Goal: Navigation & Orientation: Find specific page/section

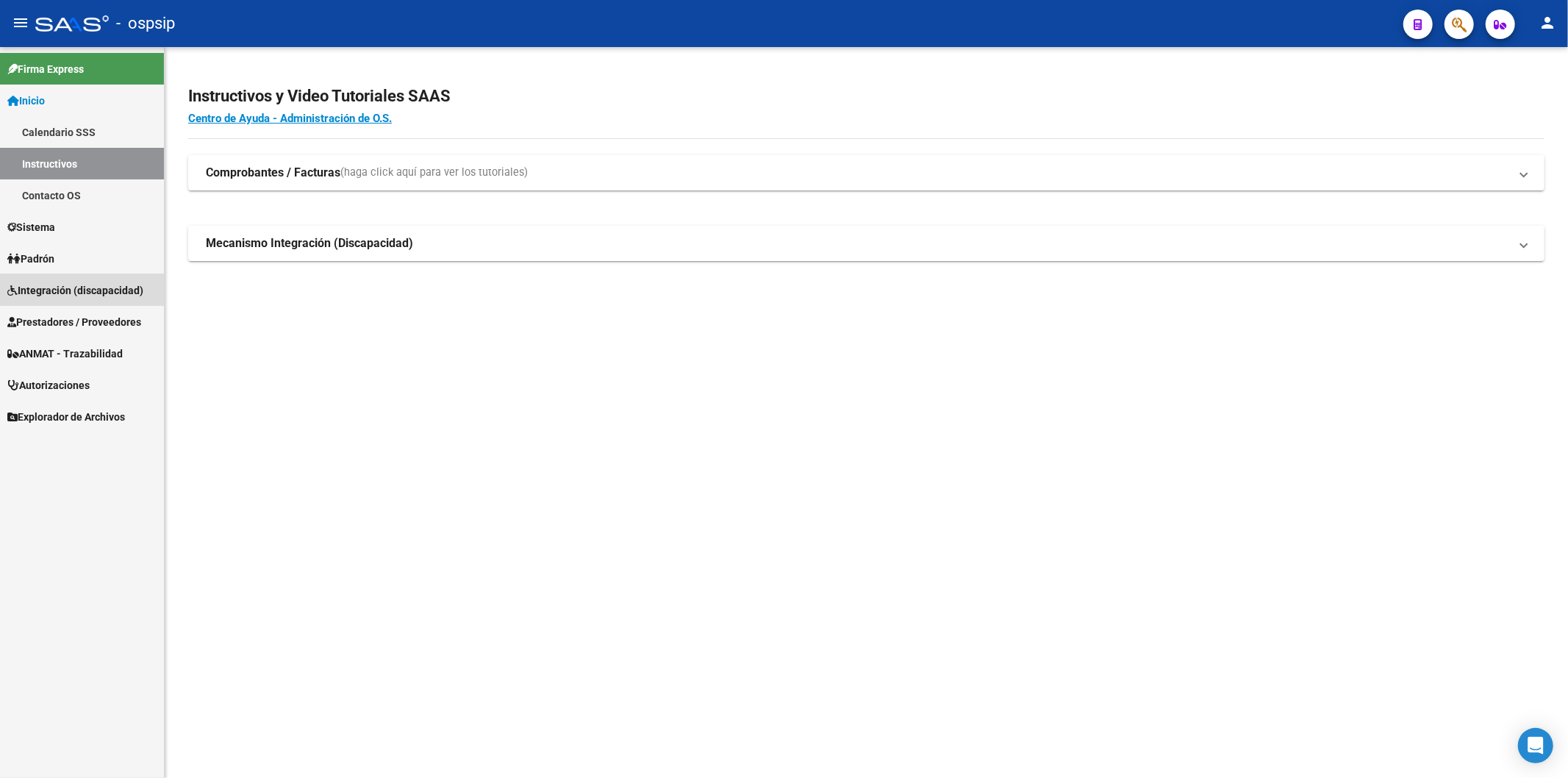
click at [64, 285] on span "Integración (discapacidad)" at bounding box center [75, 290] width 136 height 16
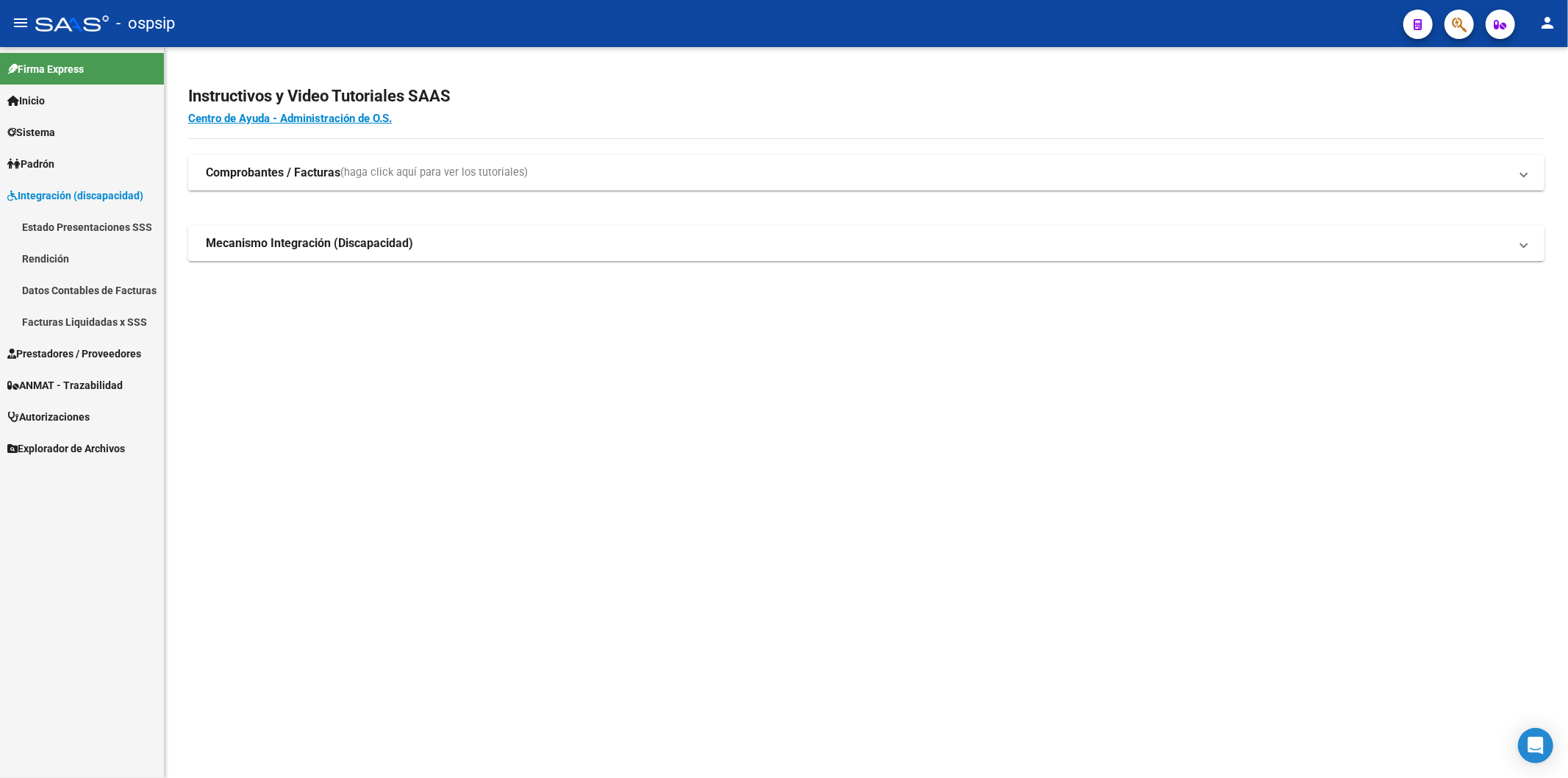
click at [78, 294] on link "Datos Contables de Facturas" at bounding box center [81, 289] width 164 height 31
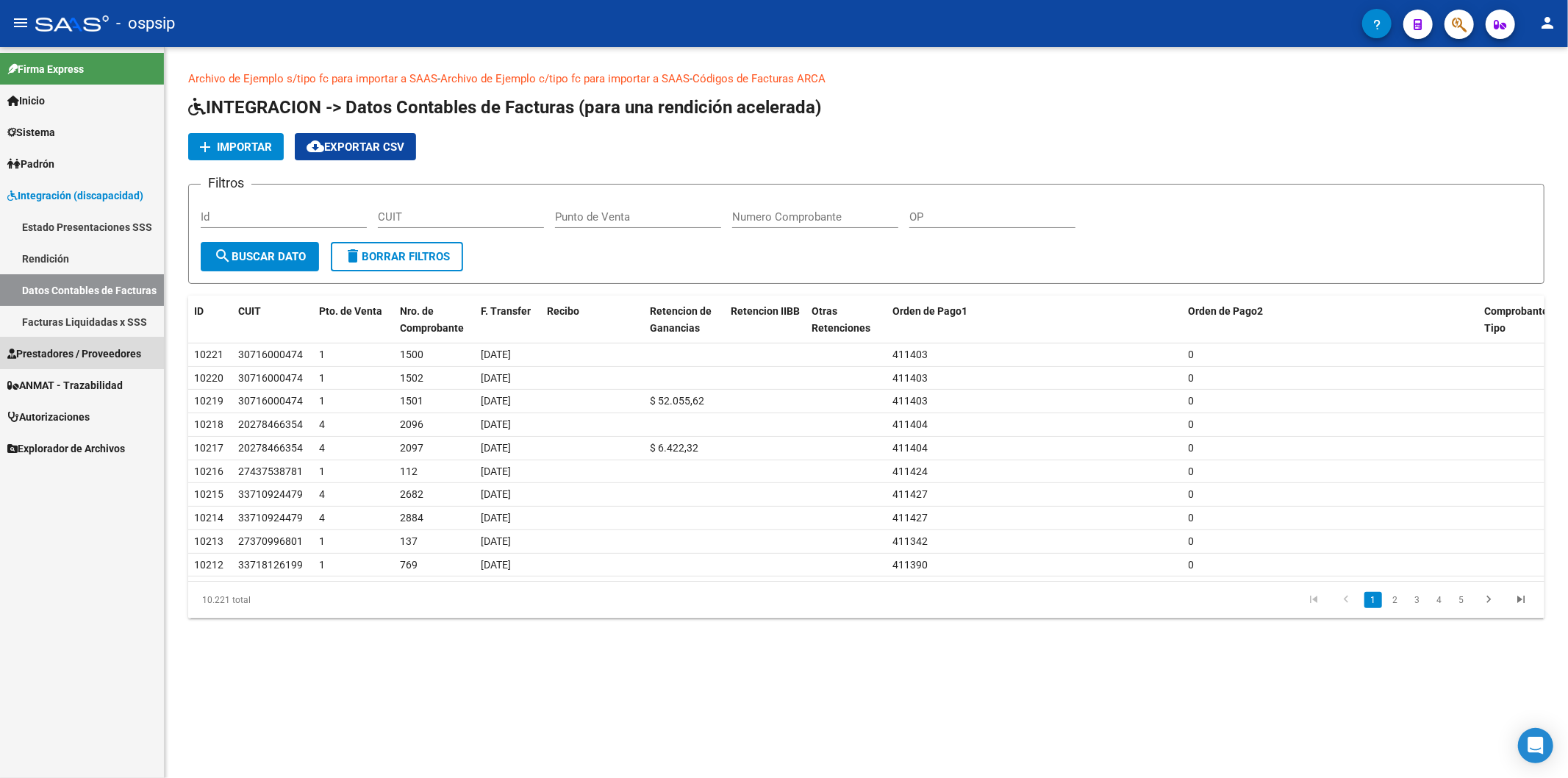
click at [63, 348] on span "Prestadores / Proveedores" at bounding box center [74, 353] width 133 height 16
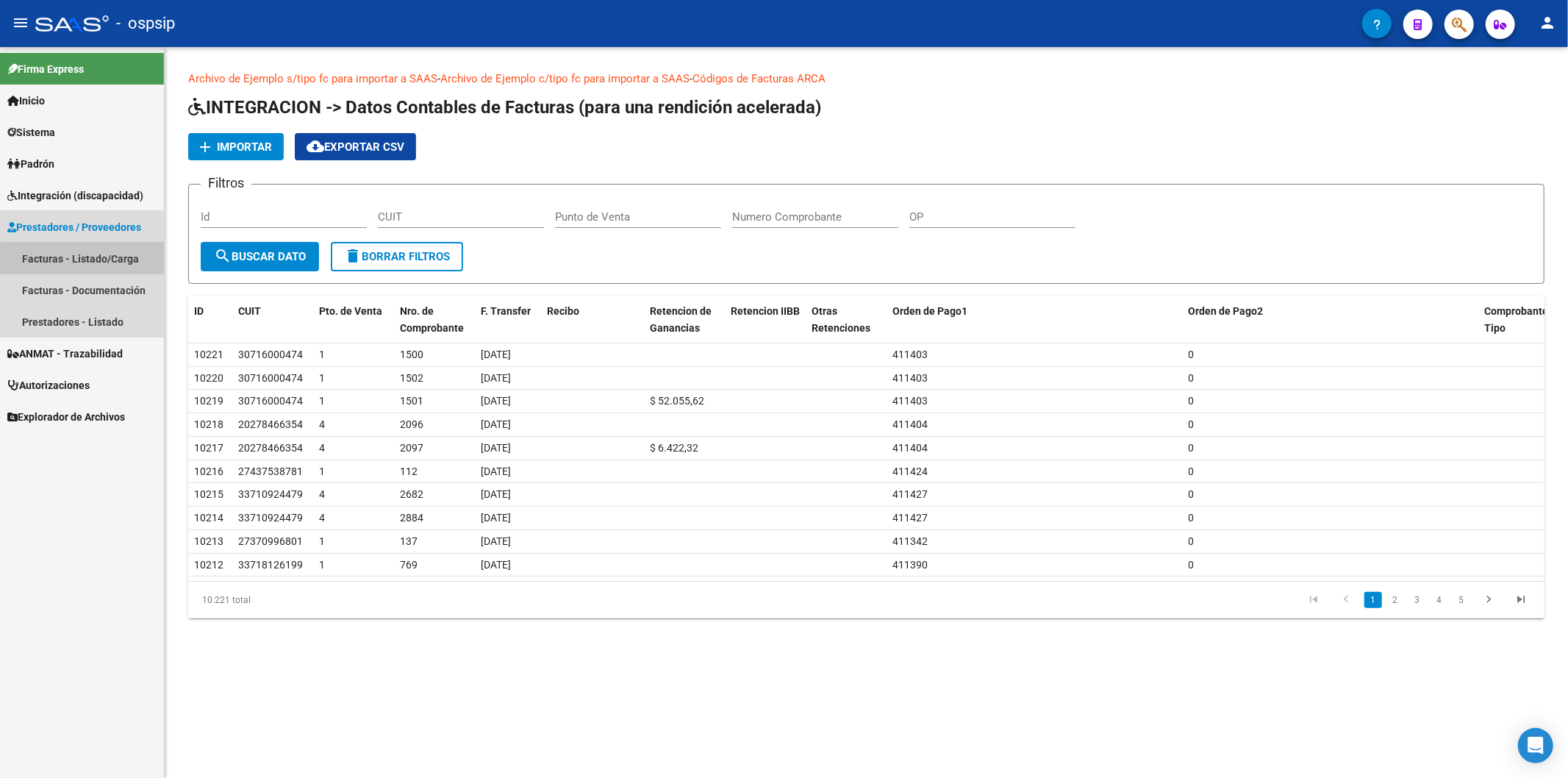
click at [95, 257] on link "Facturas - Listado/Carga" at bounding box center [81, 258] width 164 height 31
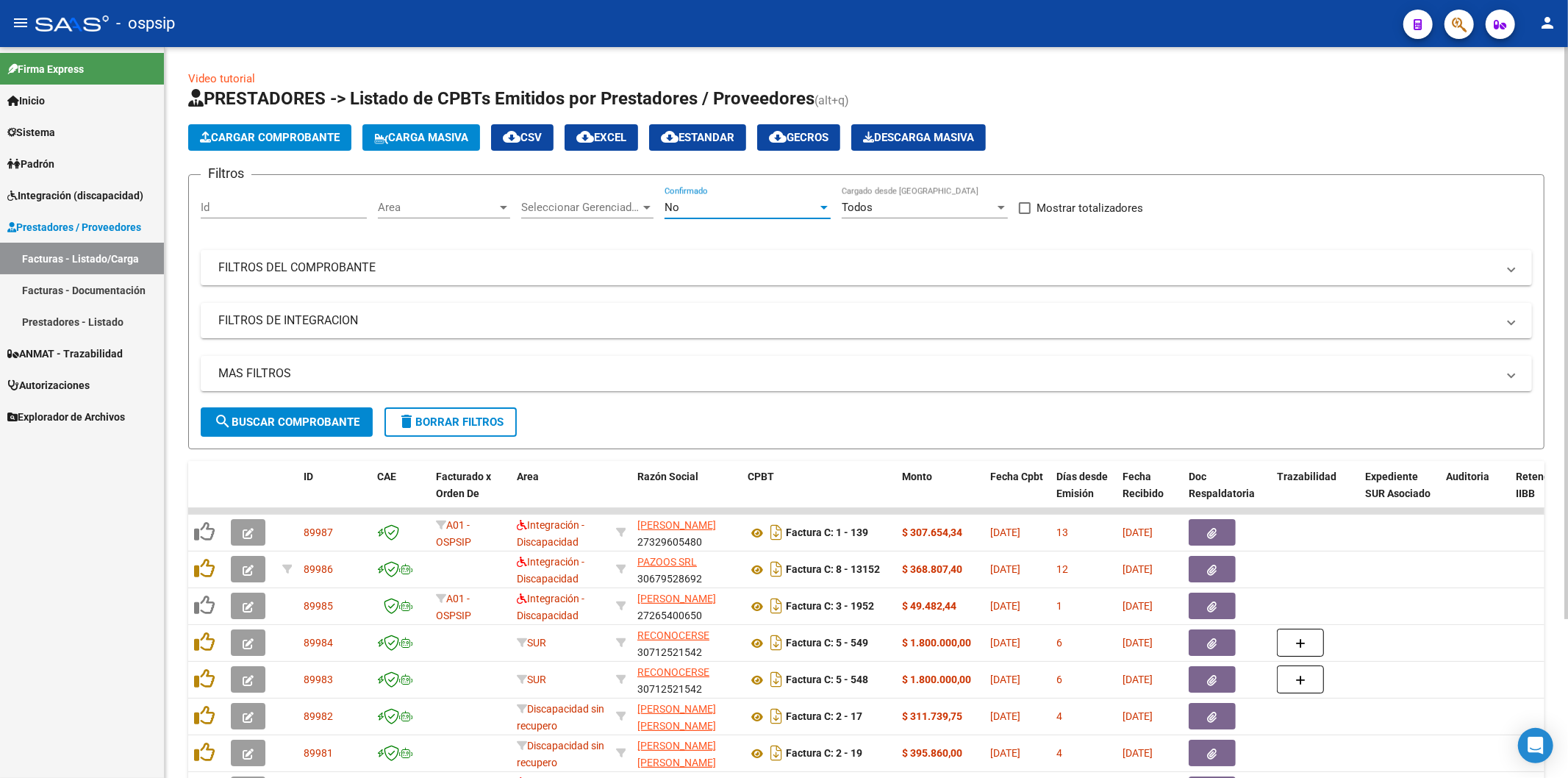
click at [824, 210] on div at bounding box center [823, 207] width 13 height 12
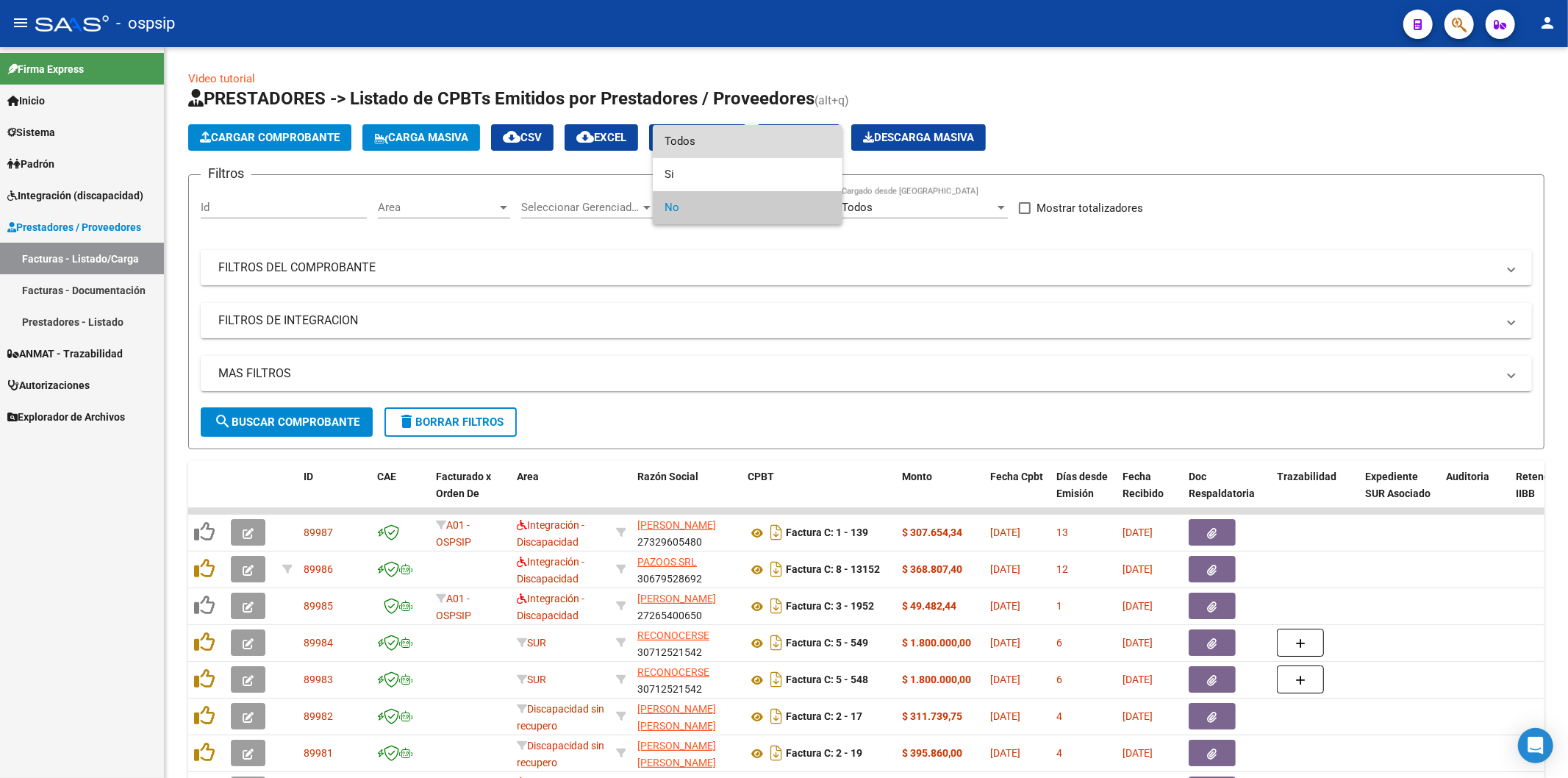
click at [753, 138] on span "Todos" at bounding box center [747, 141] width 166 height 33
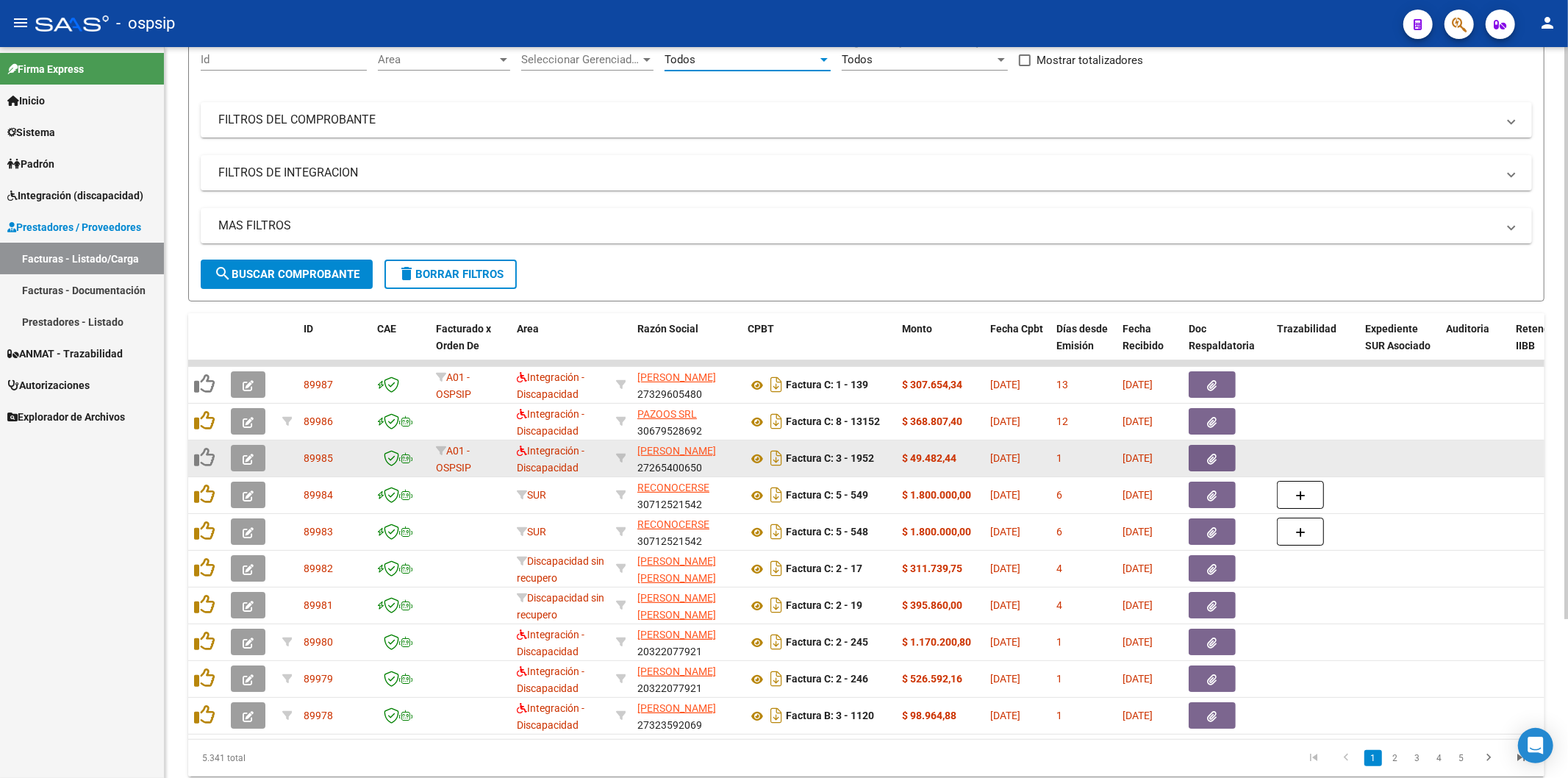
scroll to position [204, 0]
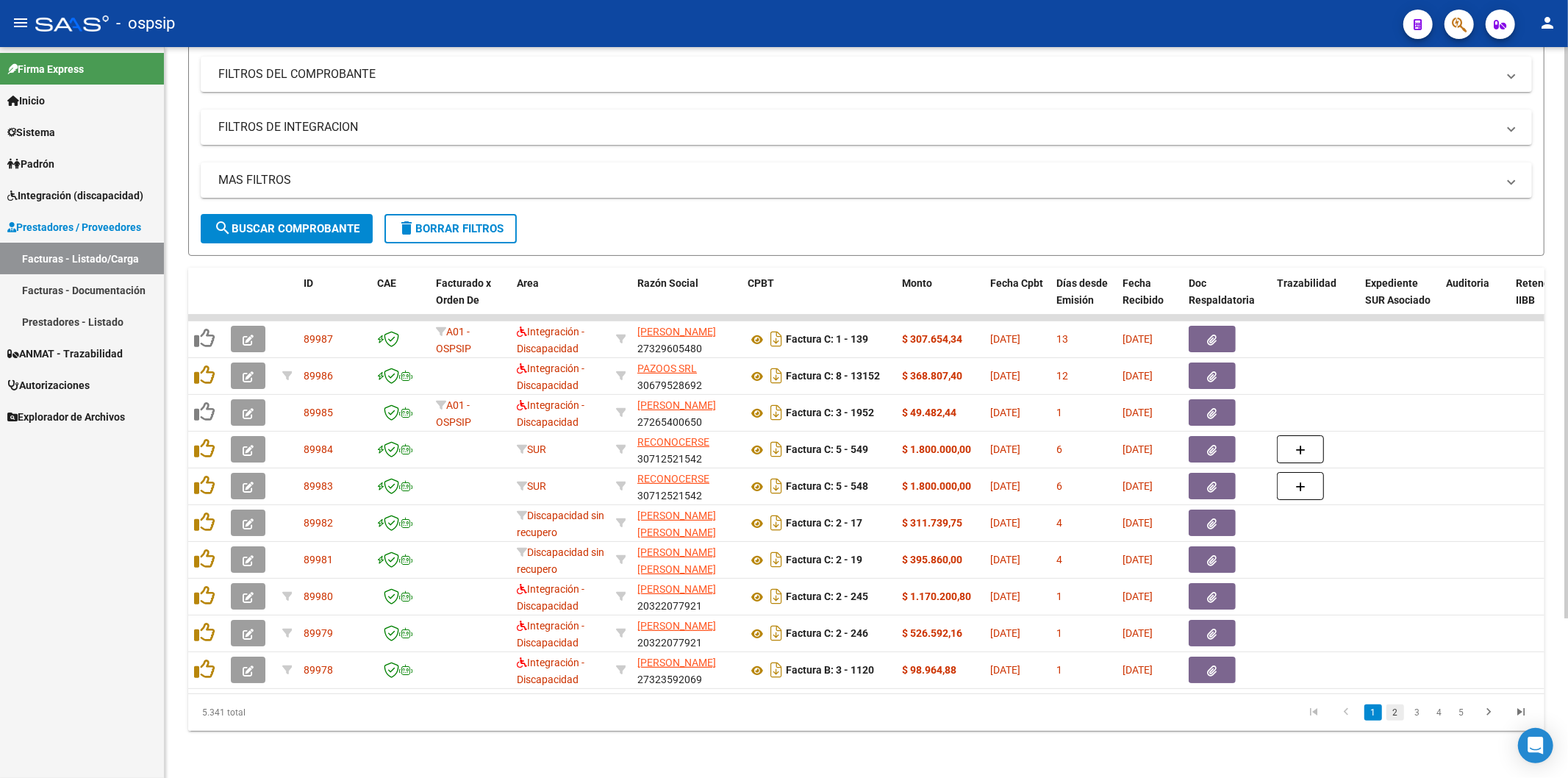
click at [1390, 708] on link "2" at bounding box center [1395, 712] width 18 height 16
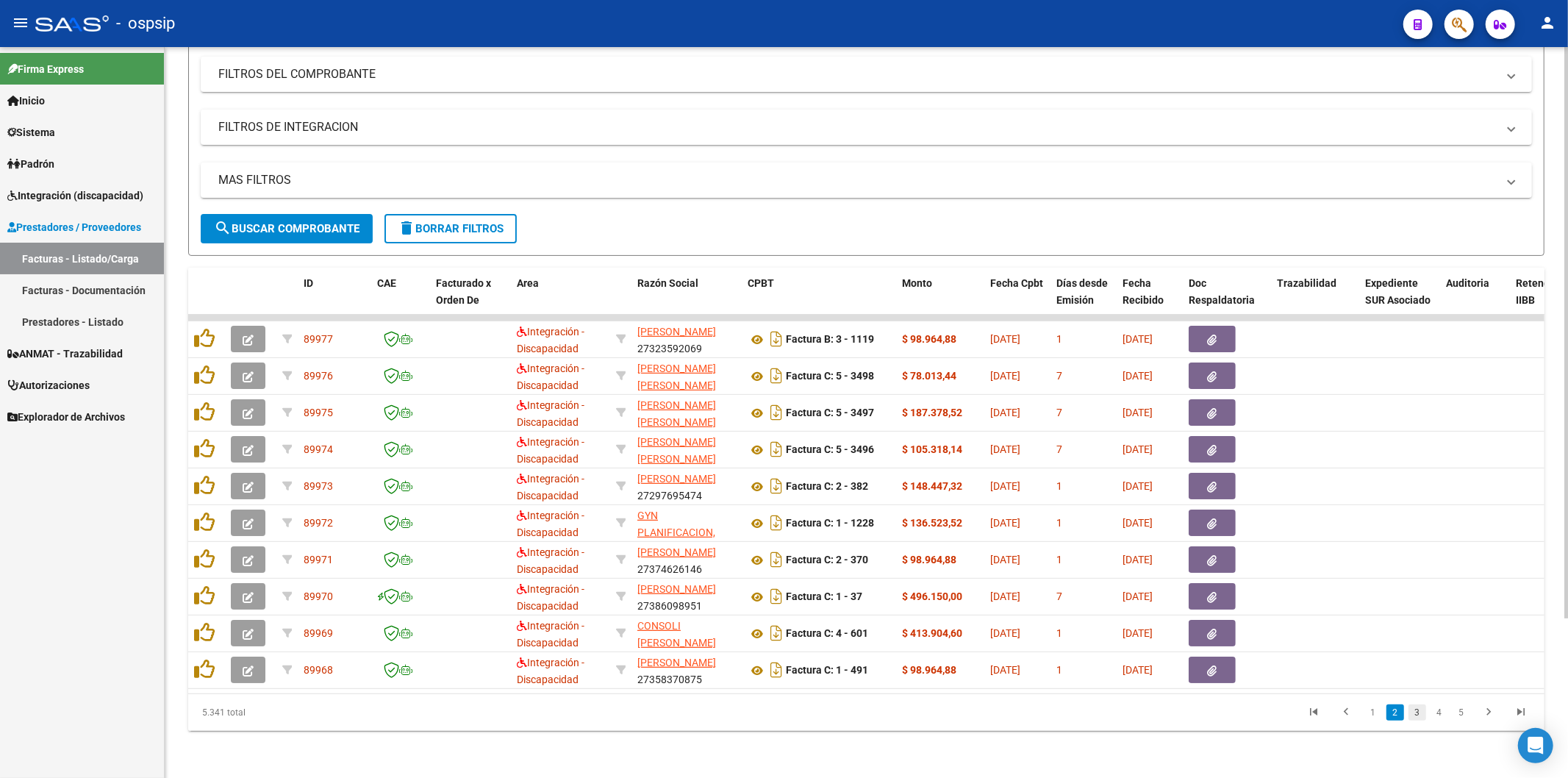
click at [1417, 710] on link "3" at bounding box center [1417, 712] width 18 height 16
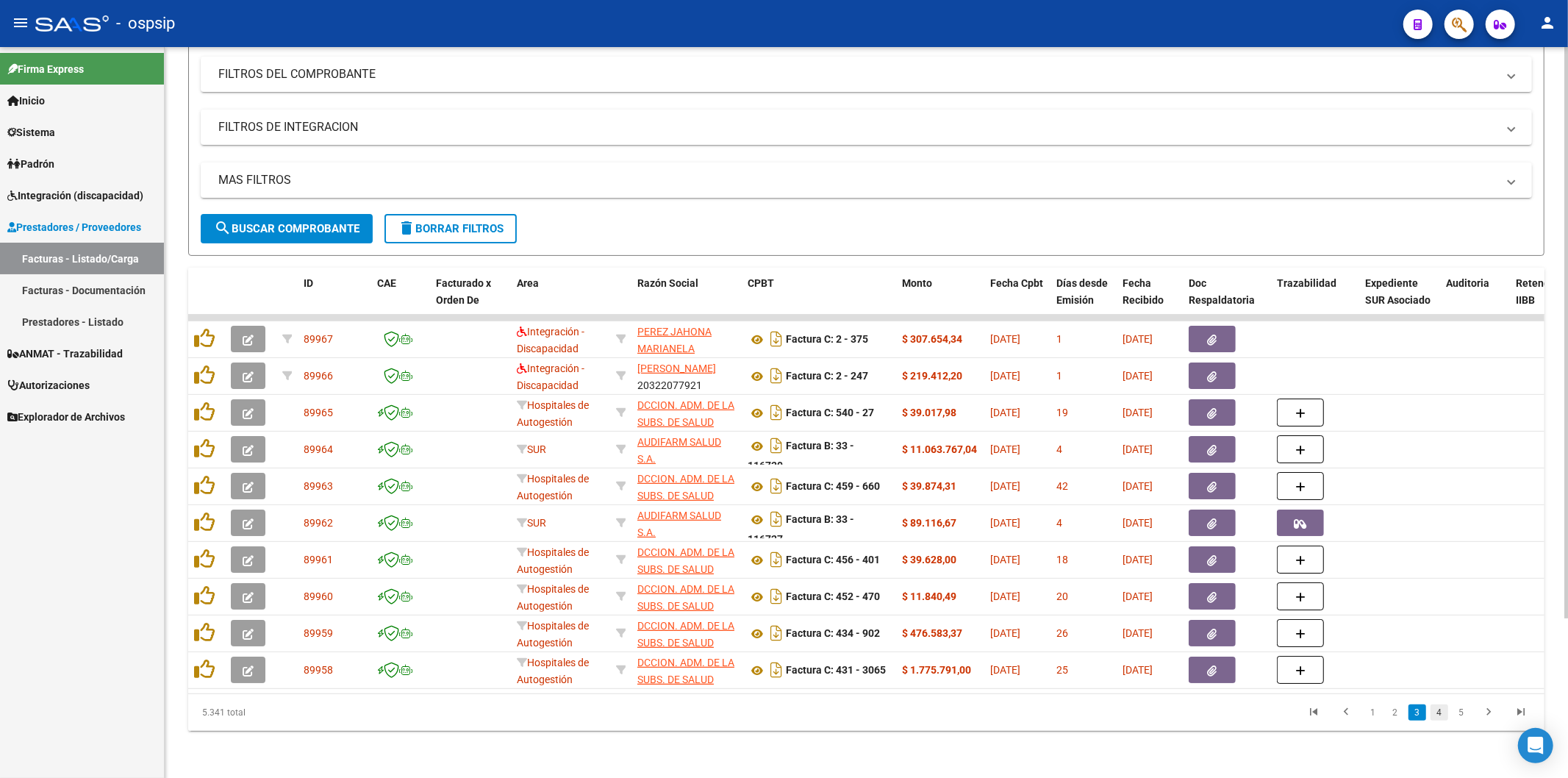
click at [1440, 713] on link "4" at bounding box center [1439, 712] width 18 height 16
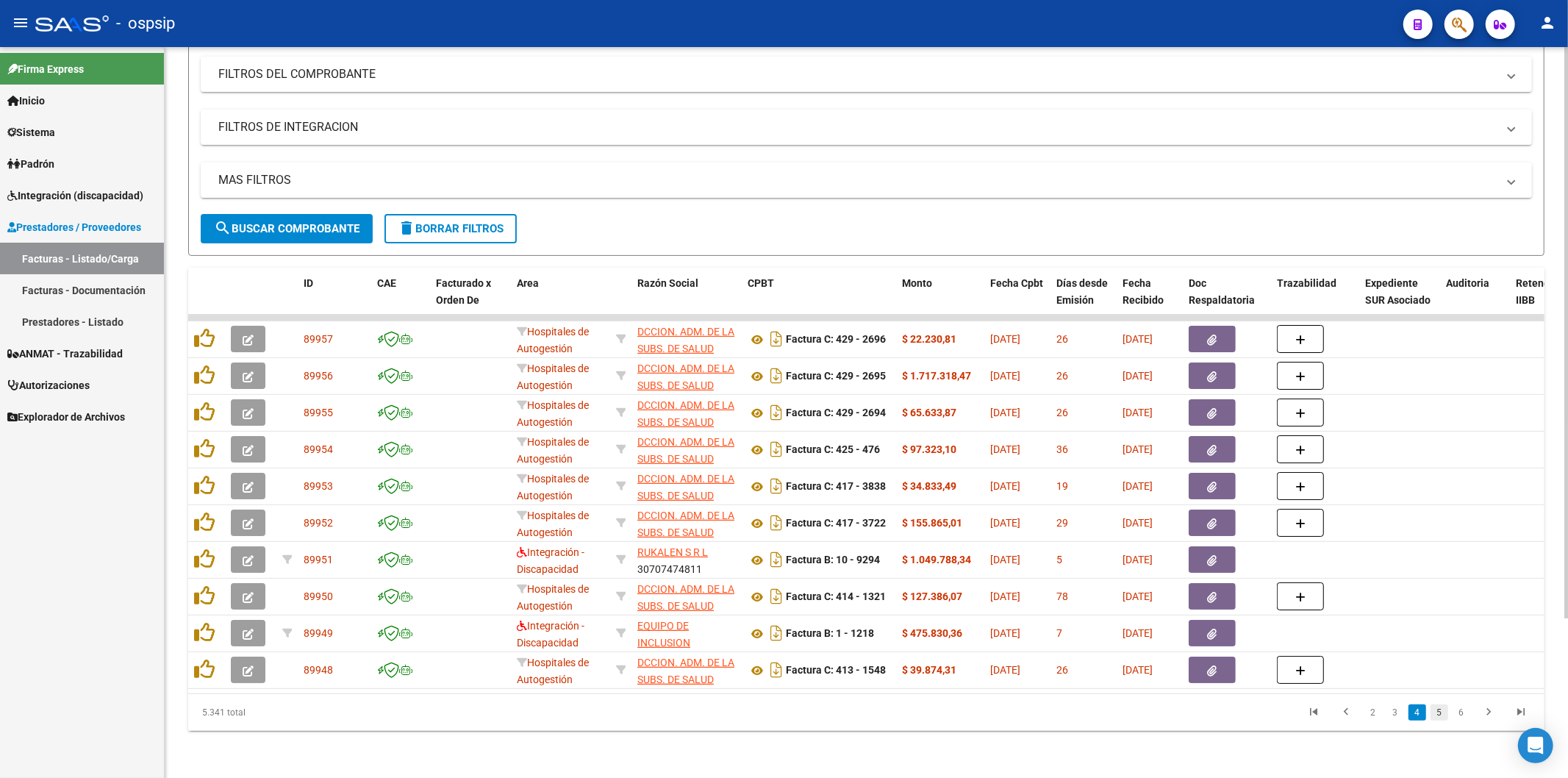
click at [1441, 709] on link "5" at bounding box center [1439, 712] width 18 height 16
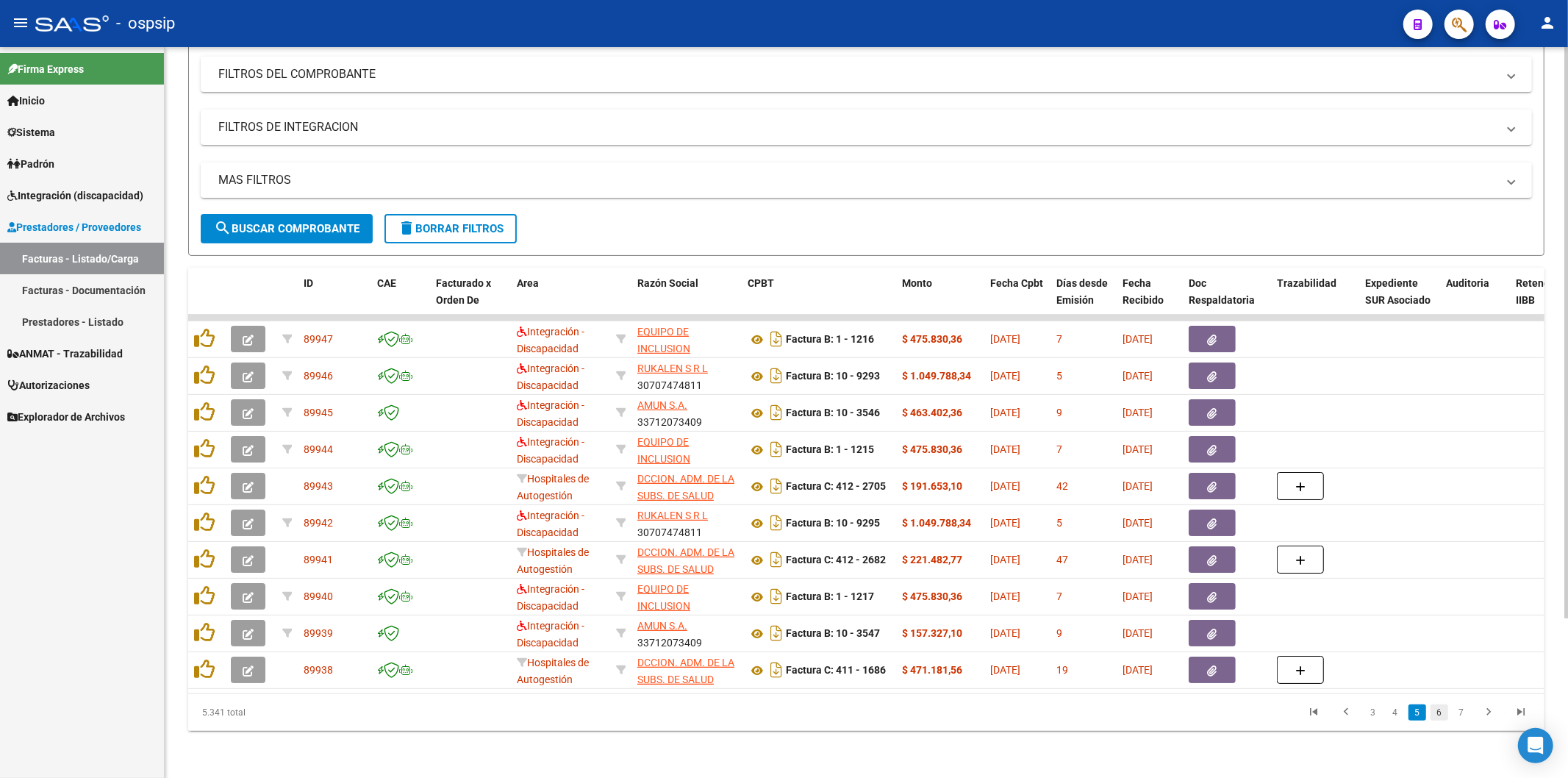
click at [1440, 716] on link "6" at bounding box center [1439, 712] width 18 height 16
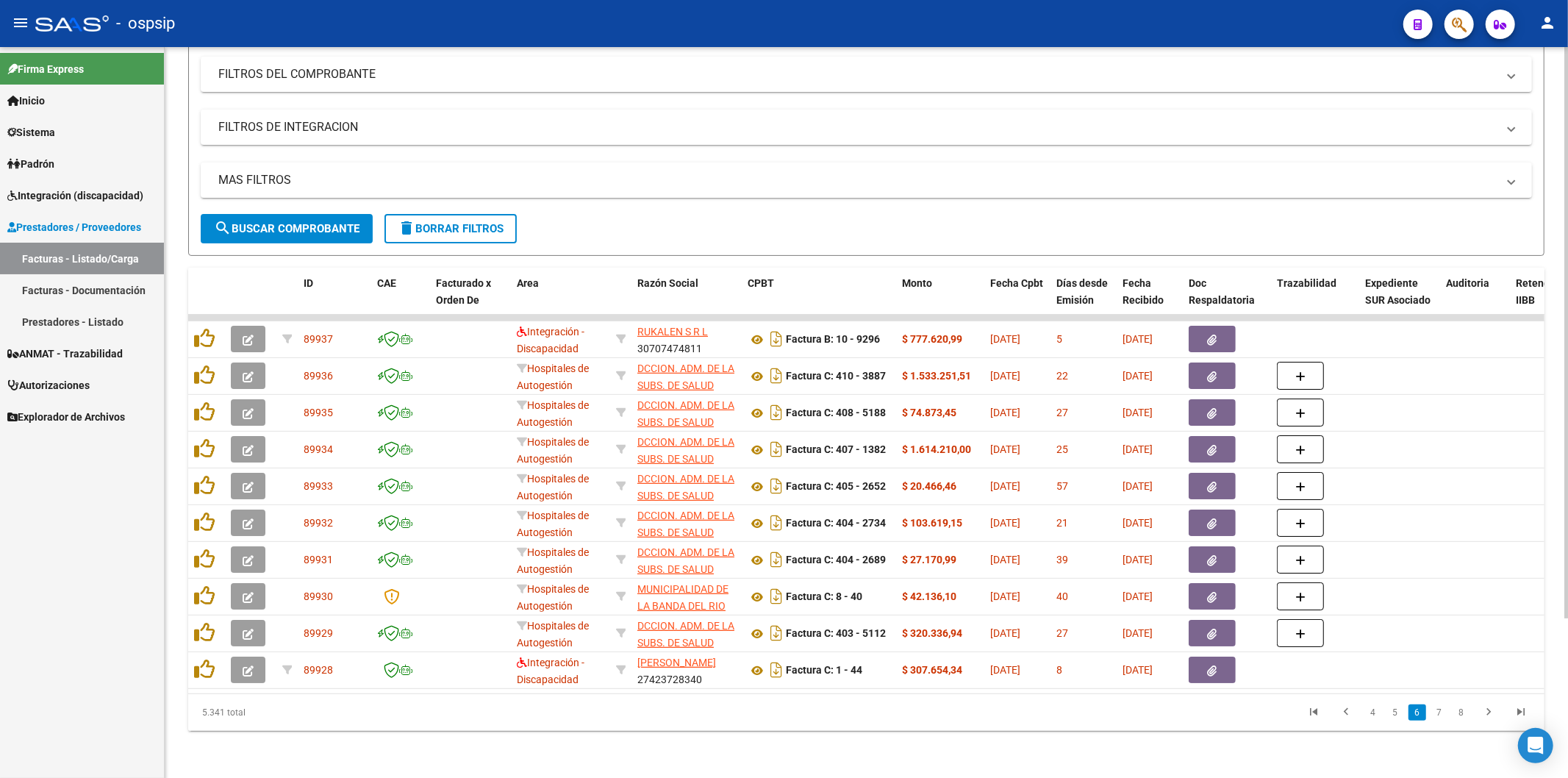
click at [1440, 716] on link "7" at bounding box center [1439, 712] width 18 height 16
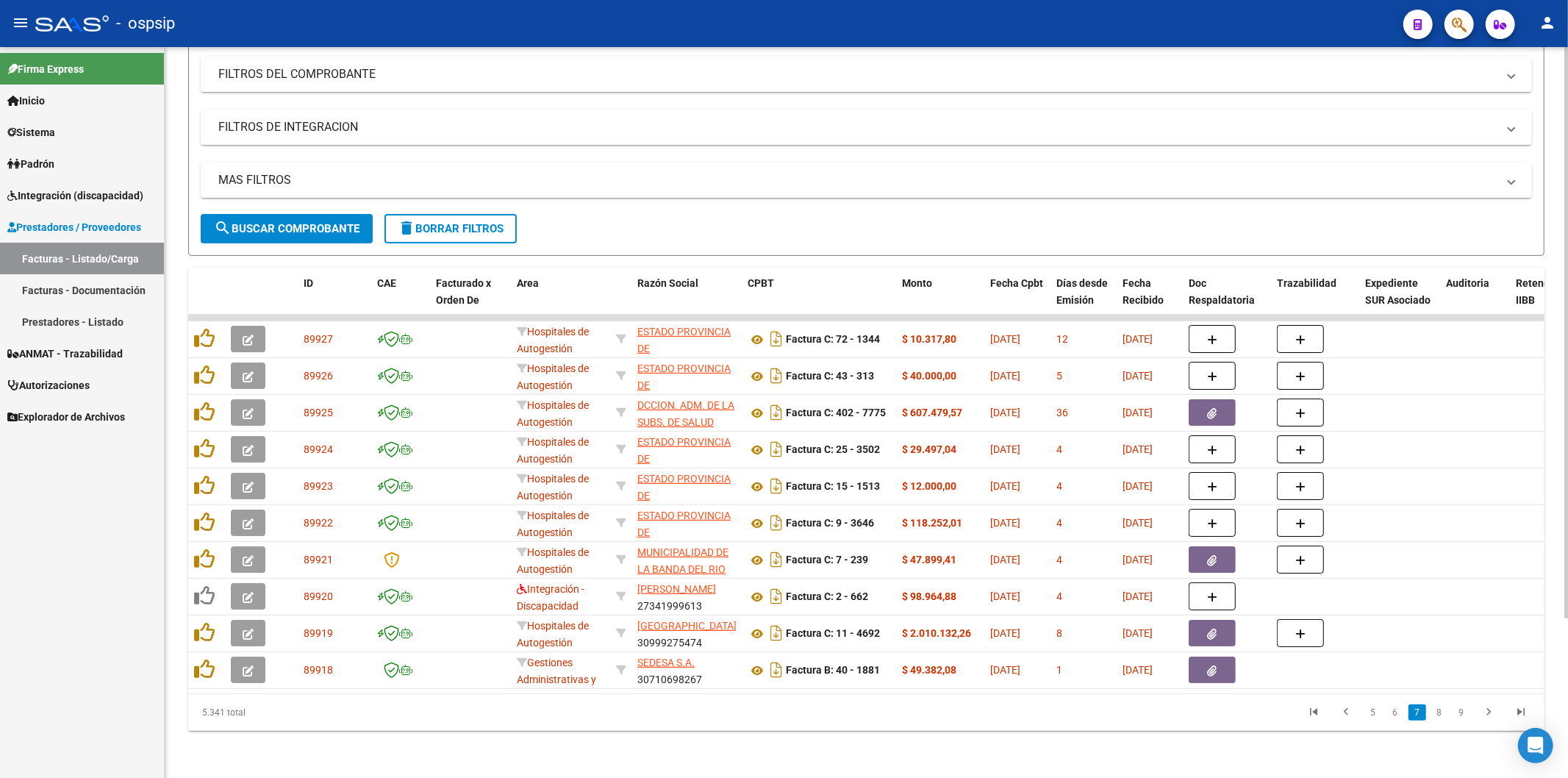
click at [1440, 716] on link "8" at bounding box center [1439, 712] width 18 height 16
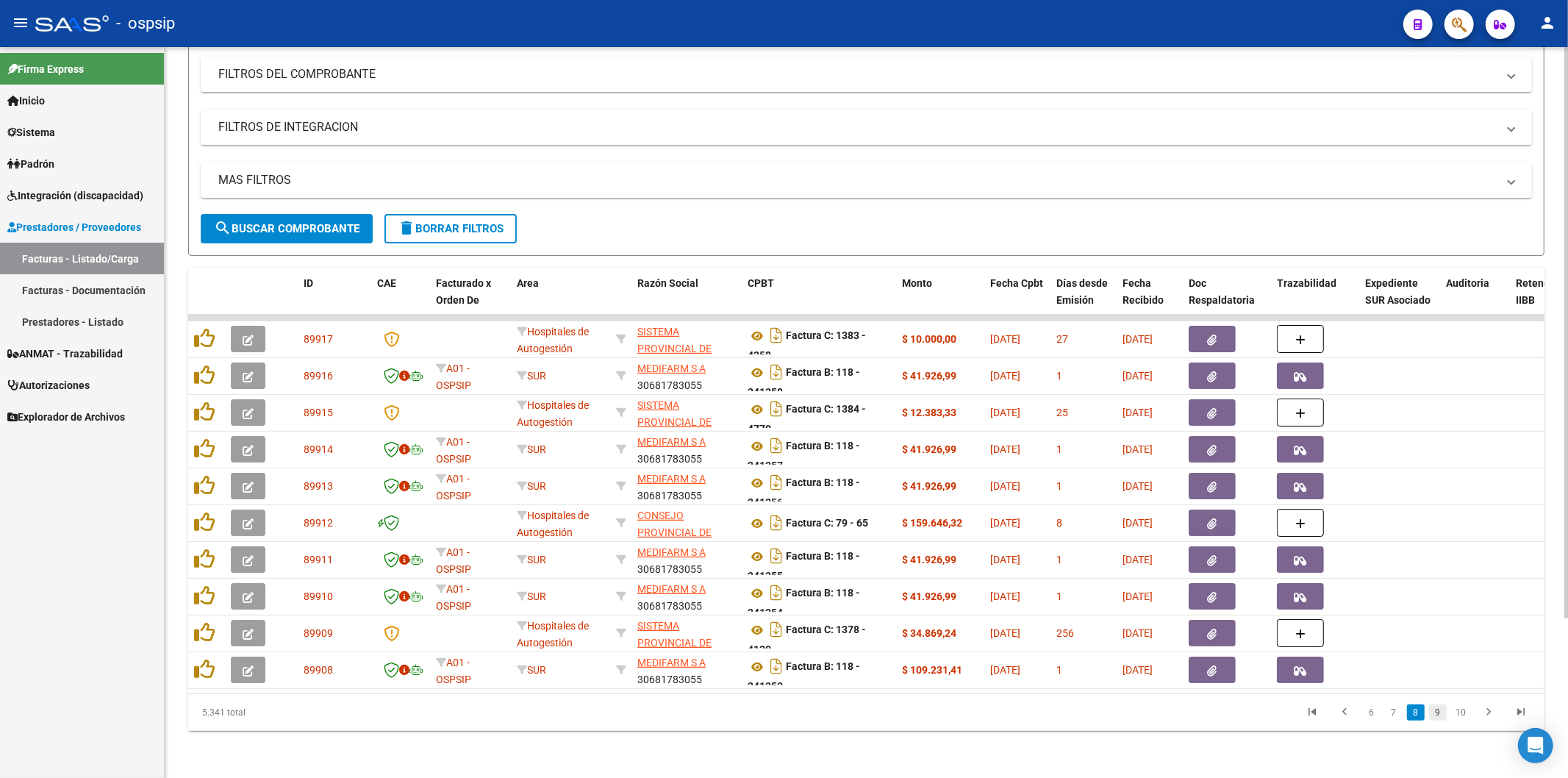
click at [1437, 713] on link "9" at bounding box center [1437, 712] width 18 height 16
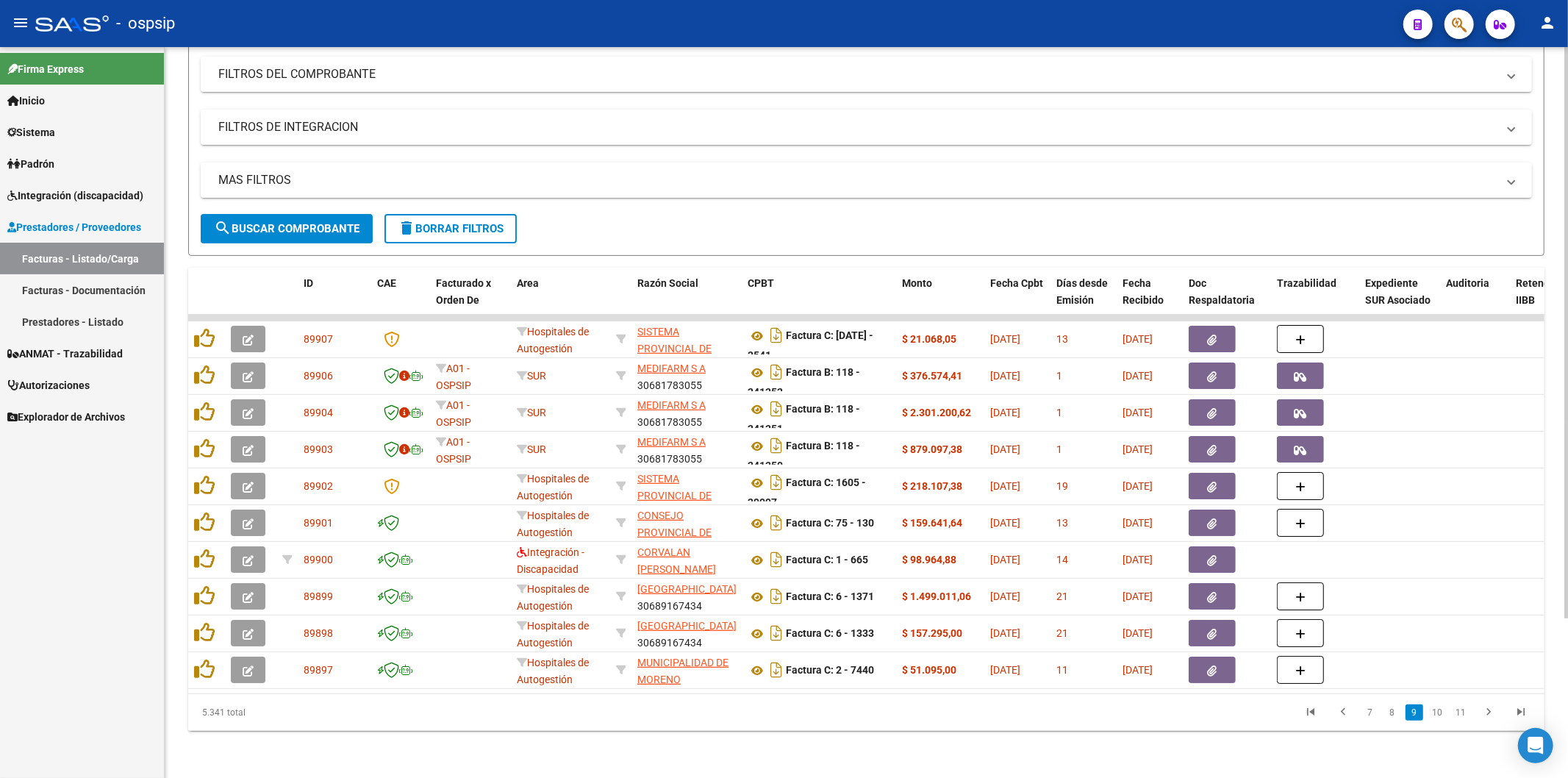
click at [1437, 713] on link "10" at bounding box center [1437, 712] width 19 height 16
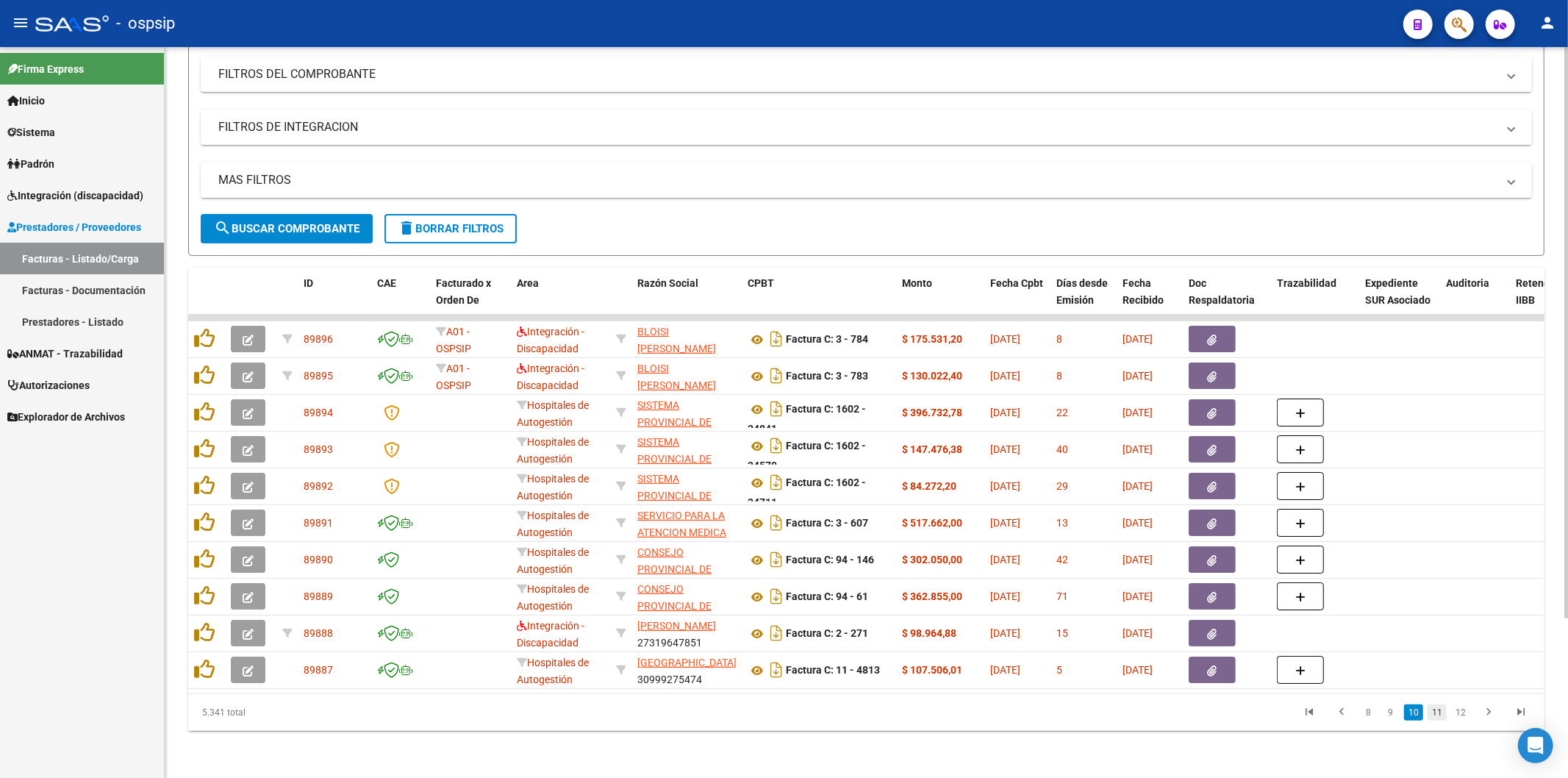
click at [1441, 710] on link "11" at bounding box center [1437, 712] width 19 height 16
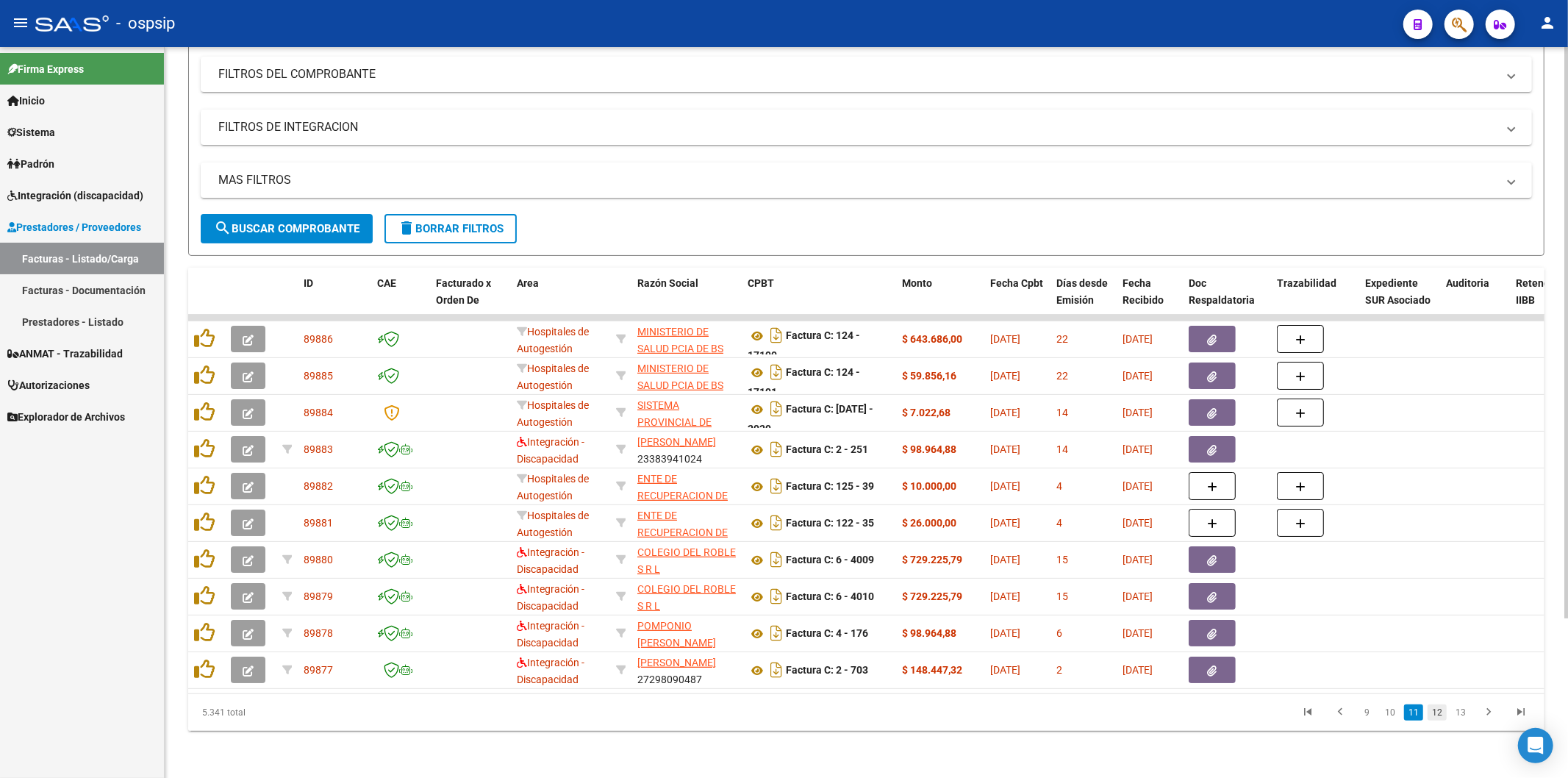
click at [1438, 710] on link "12" at bounding box center [1437, 712] width 19 height 16
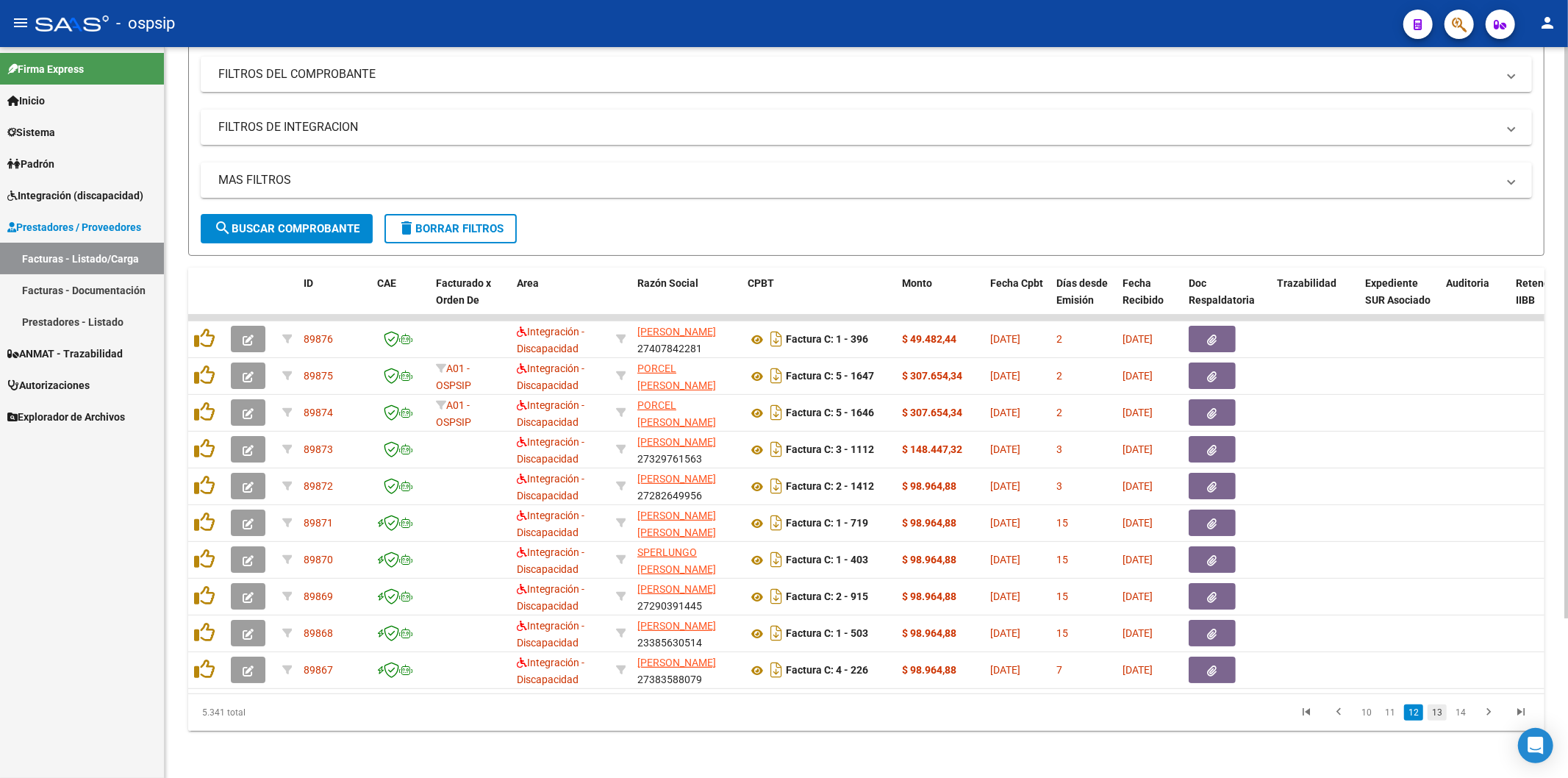
click at [1440, 714] on link "13" at bounding box center [1437, 712] width 19 height 16
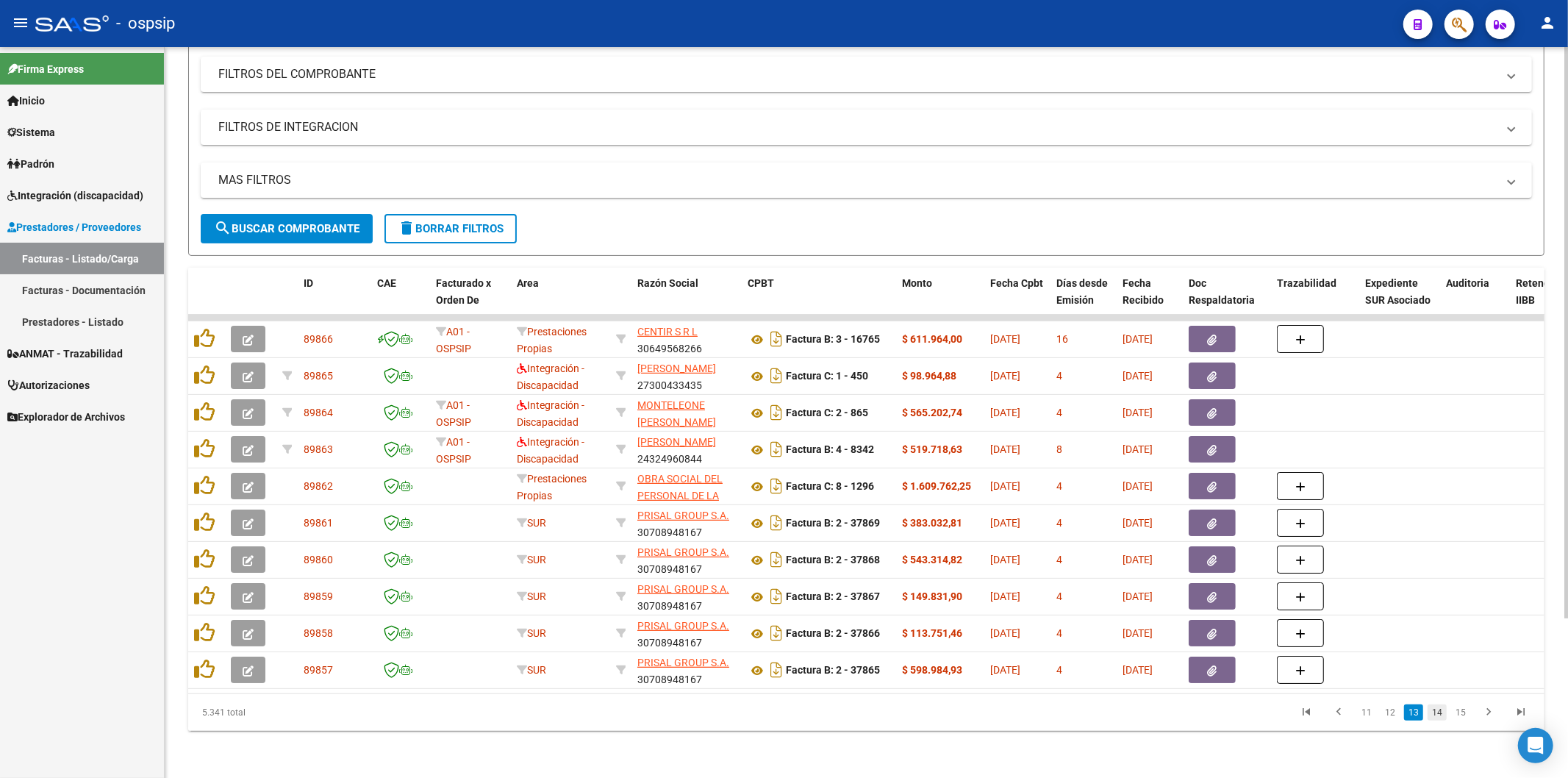
click at [1443, 715] on link "14" at bounding box center [1437, 712] width 19 height 16
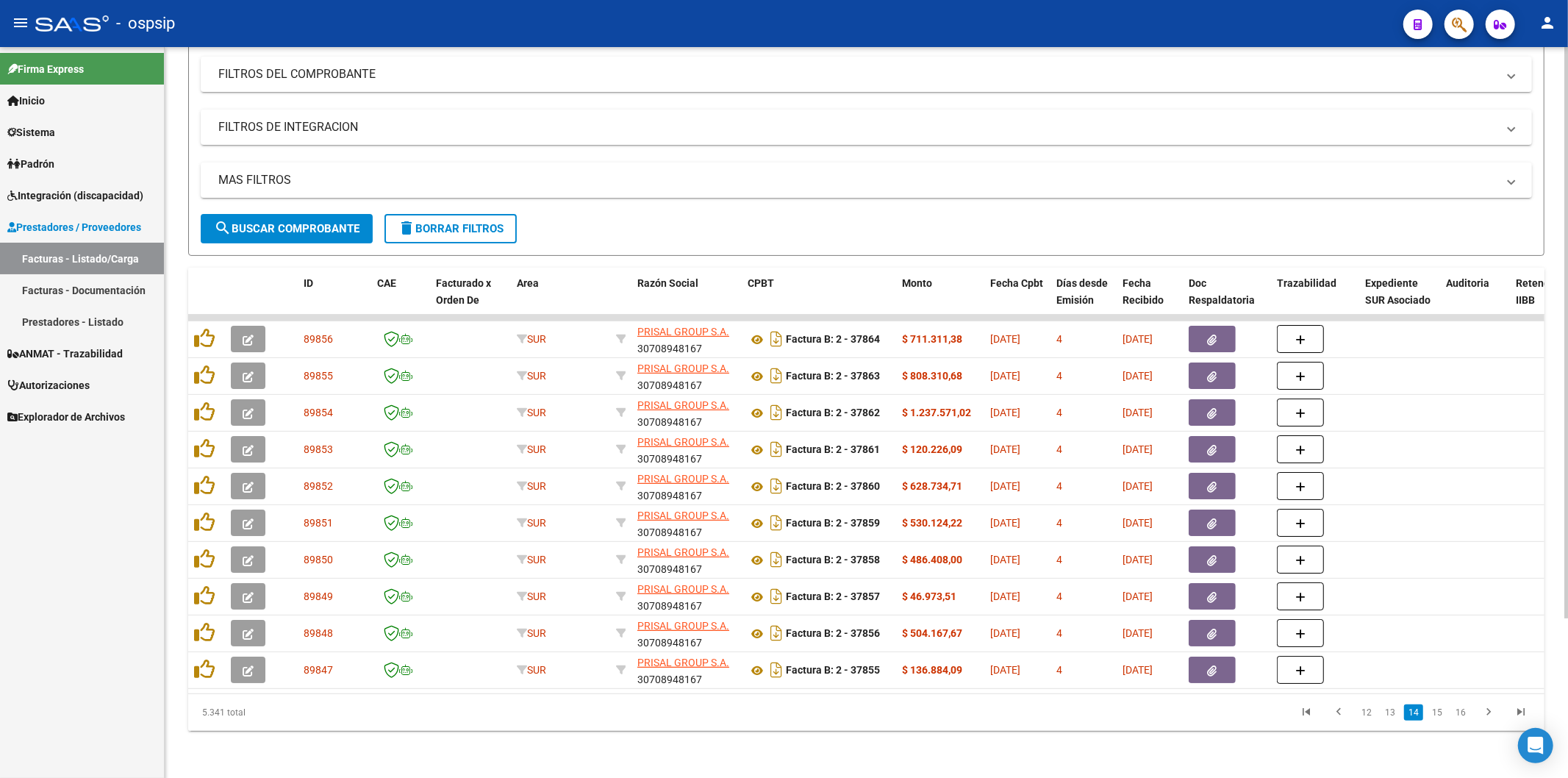
click at [1441, 715] on link "15" at bounding box center [1437, 712] width 19 height 16
